Goal: Task Accomplishment & Management: Use online tool/utility

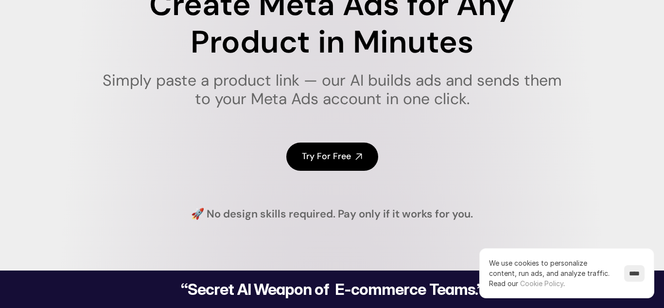
scroll to position [63, 0]
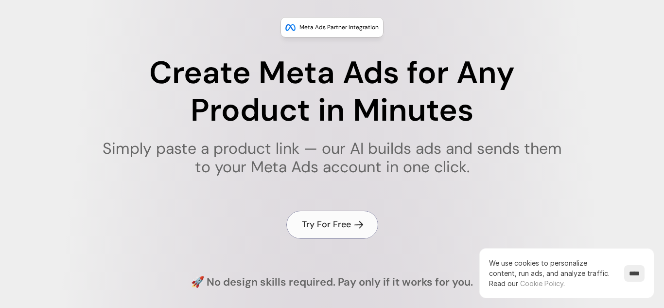
click at [333, 234] on link "Try For Free" at bounding box center [332, 224] width 92 height 28
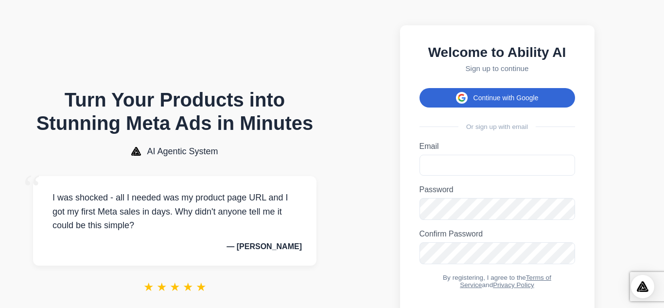
click at [494, 96] on button "Continue with Google" at bounding box center [497, 97] width 156 height 19
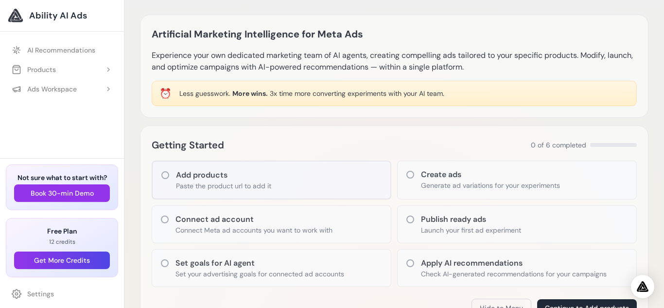
scroll to position [111, 0]
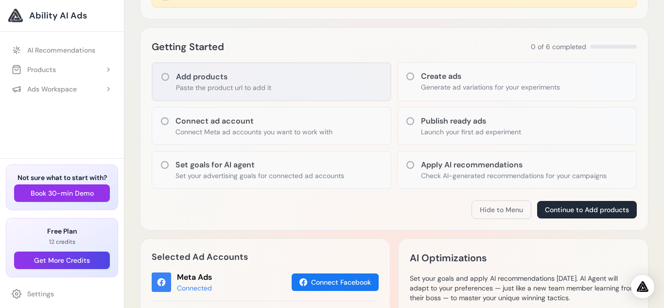
click at [284, 78] on div "Add products Paste the product url to add it" at bounding box center [272, 81] width 240 height 39
